Goal: Complete application form

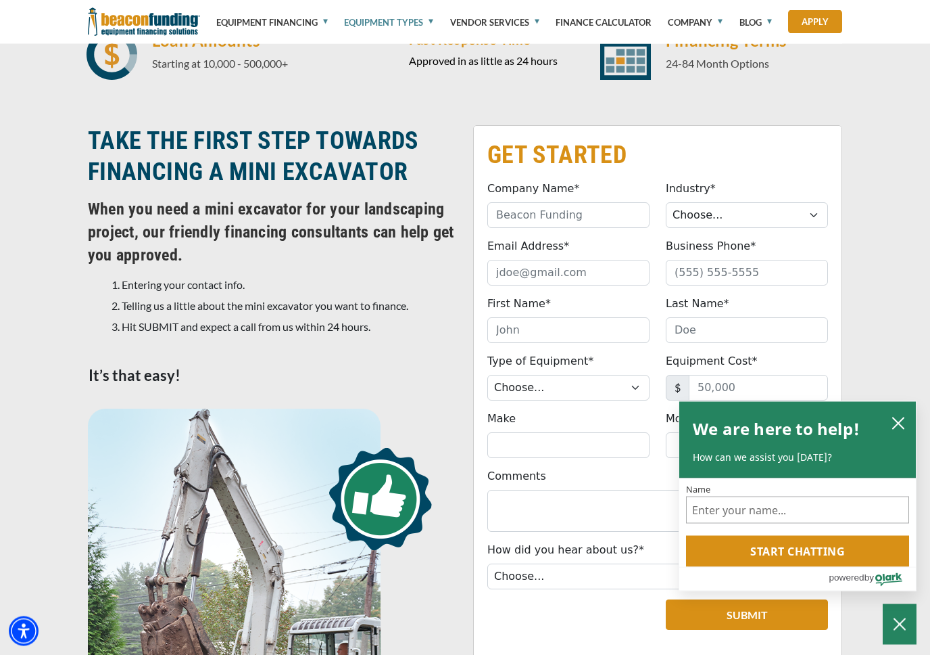
scroll to position [477, 0]
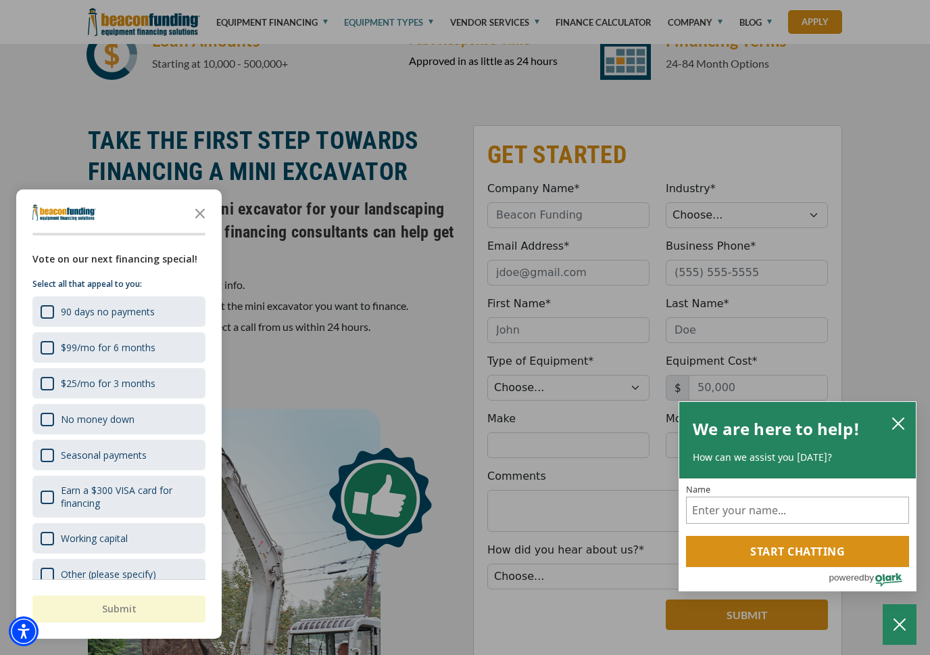
click at [200, 218] on icon "Close the survey" at bounding box center [200, 212] width 27 height 27
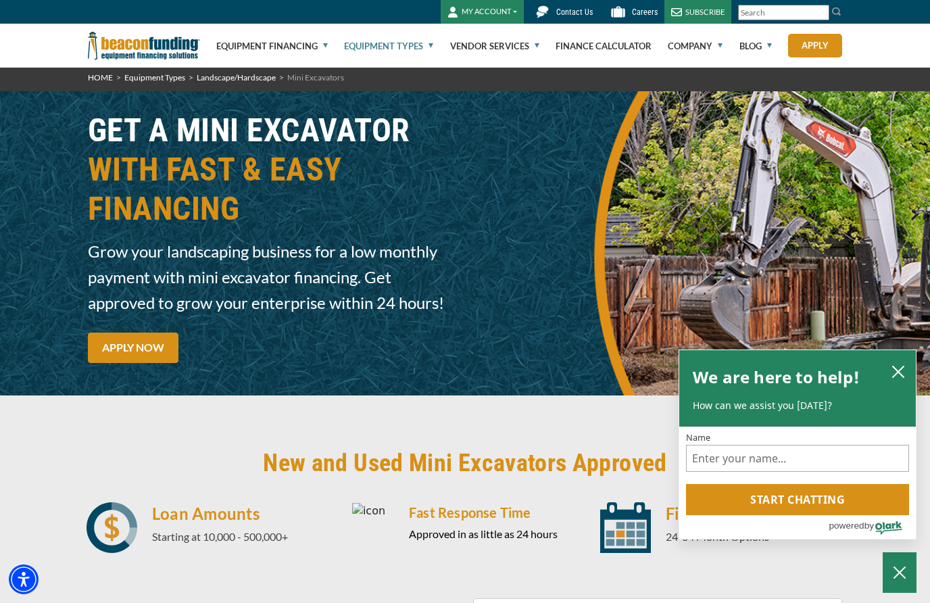
scroll to position [0, 0]
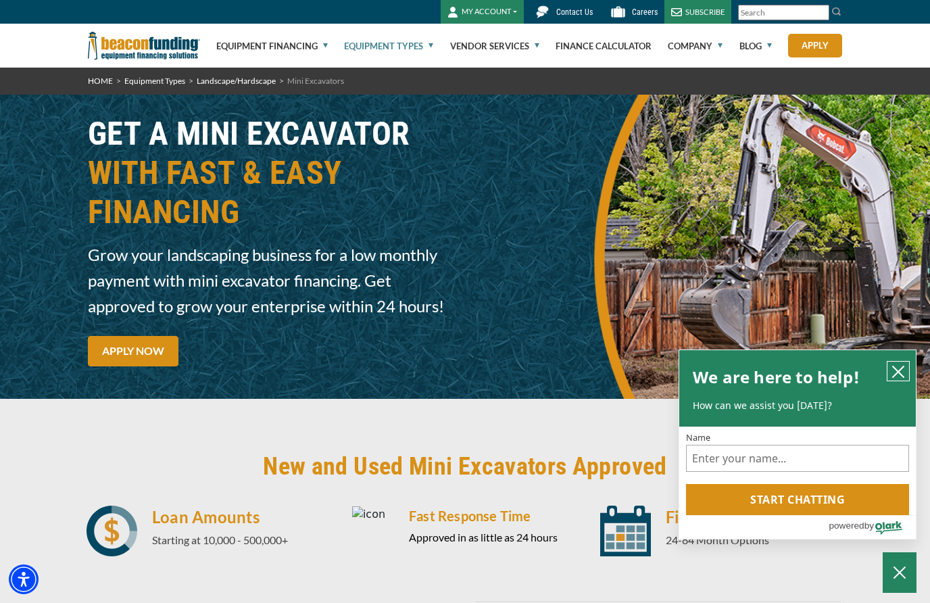
click at [899, 379] on icon "close chatbox" at bounding box center [899, 372] width 14 height 14
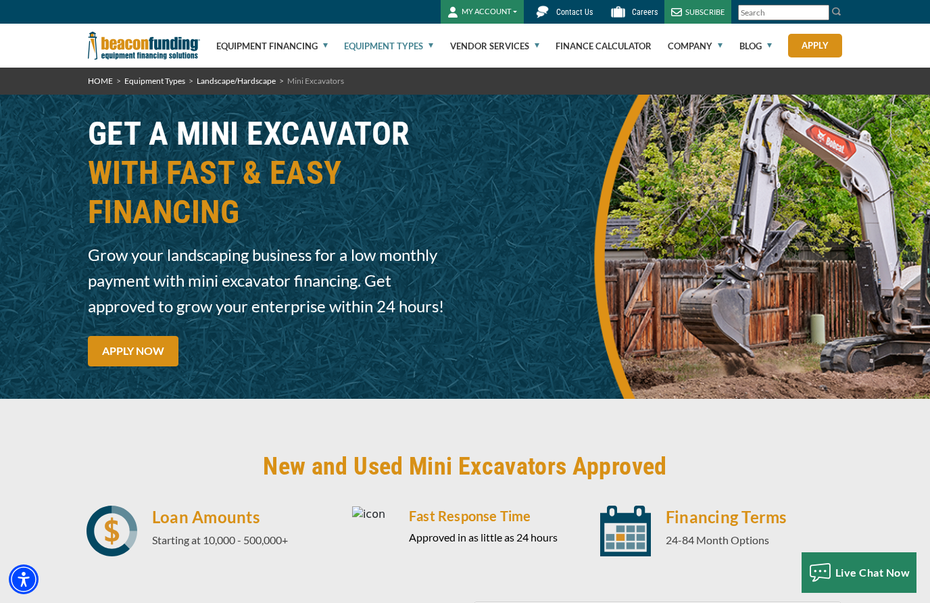
click at [822, 47] on link "Apply" at bounding box center [815, 46] width 54 height 24
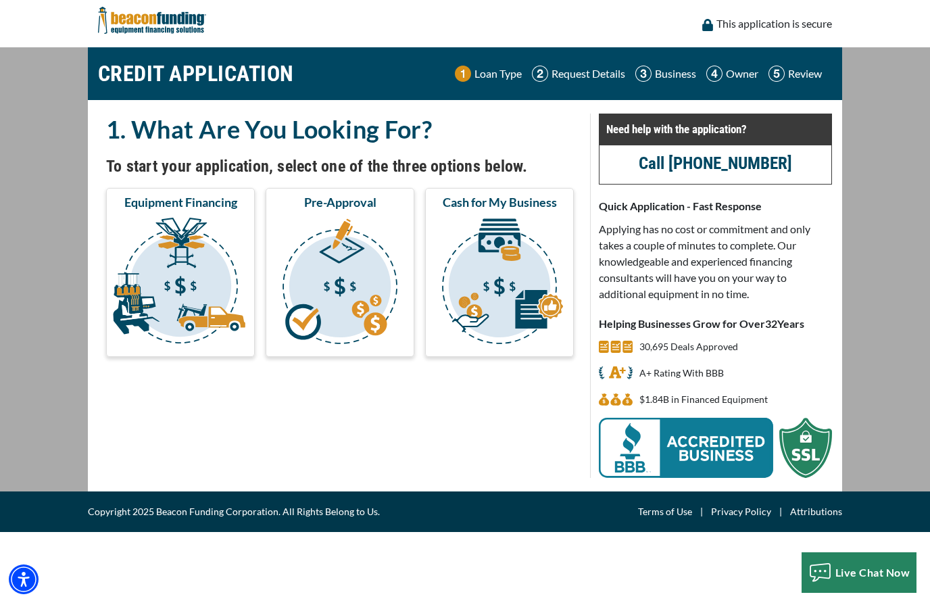
click at [152, 256] on img "submit" at bounding box center [180, 283] width 143 height 135
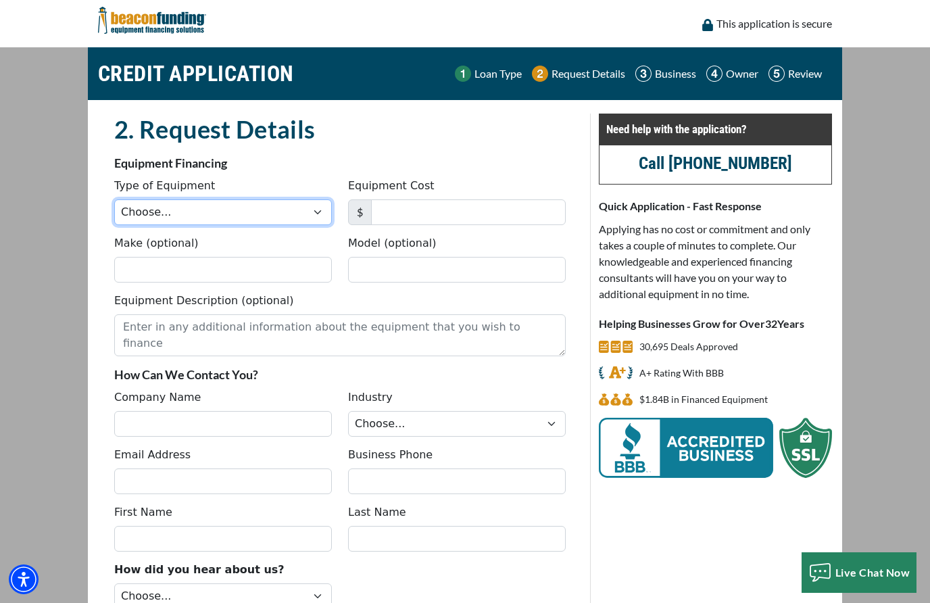
click at [133, 211] on select "Choose... Backhoe Boom/Bucket Truck Chipper Commercial Mower Crane DTG/DTF Prin…" at bounding box center [223, 212] width 218 height 26
